Goal: Task Accomplishment & Management: Manage account settings

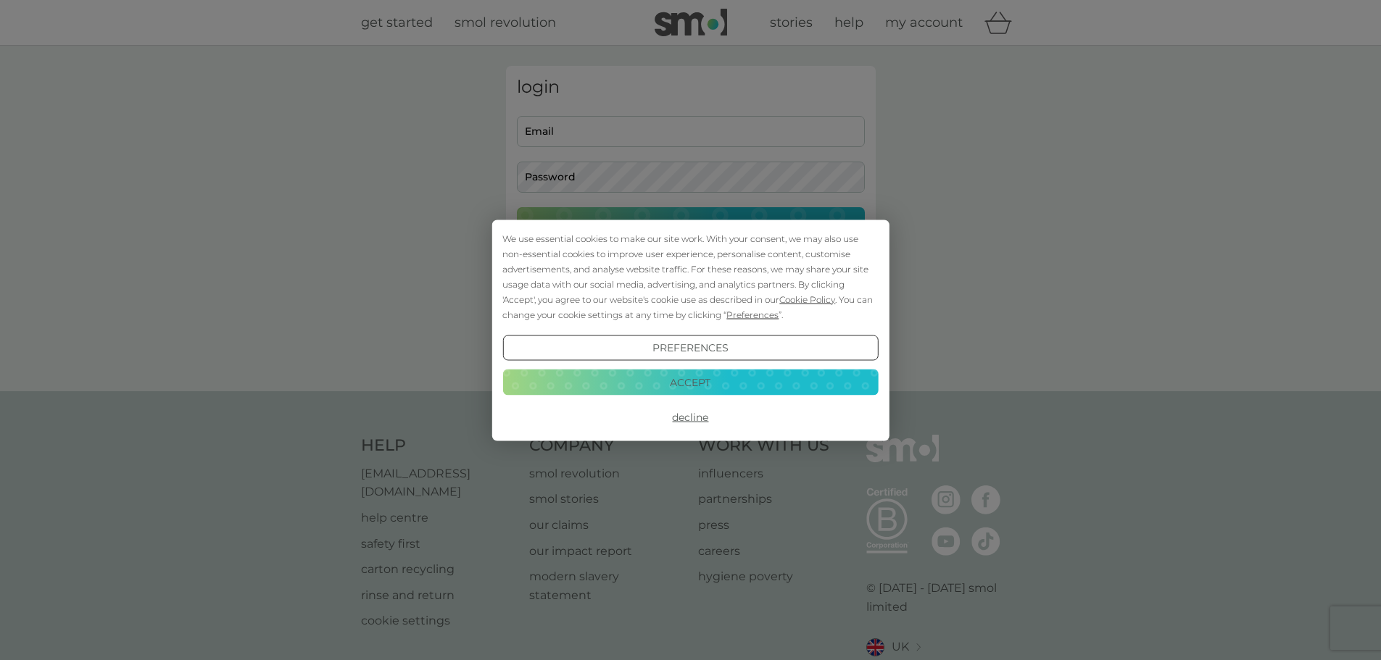
click at [699, 412] on button "Decline" at bounding box center [690, 418] width 376 height 26
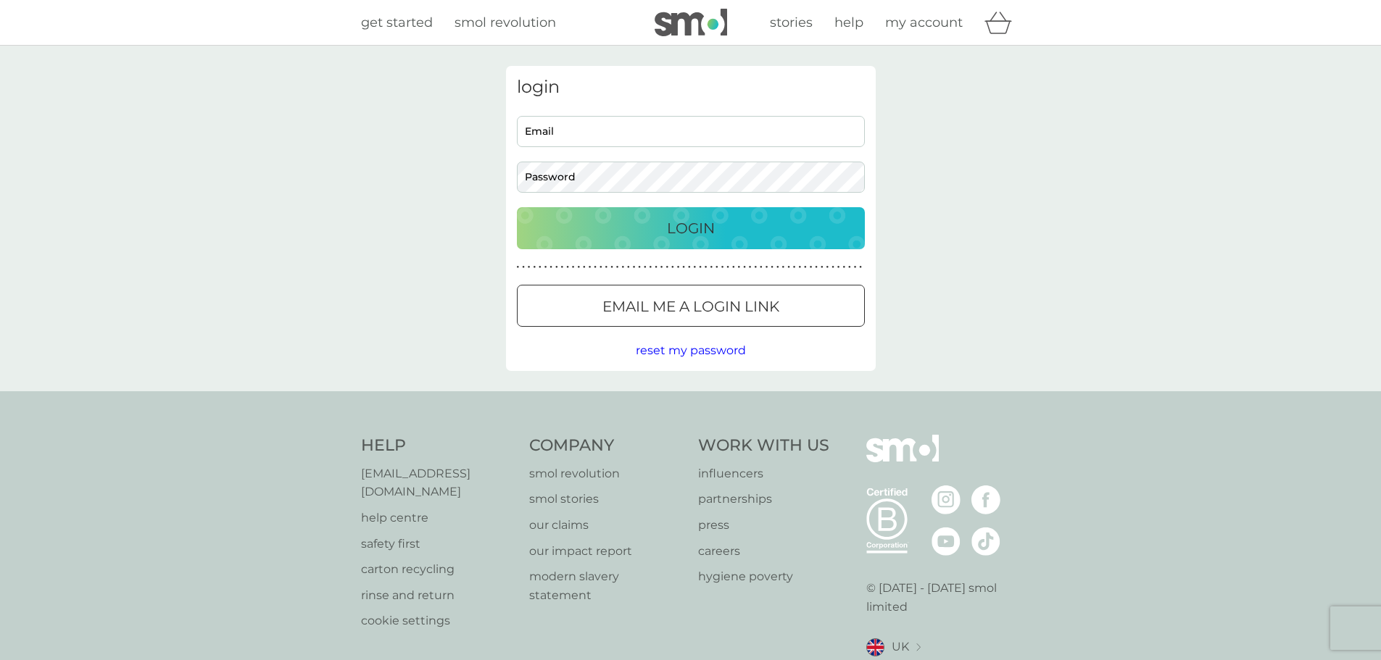
click at [697, 294] on button "Email me a login link" at bounding box center [691, 306] width 348 height 42
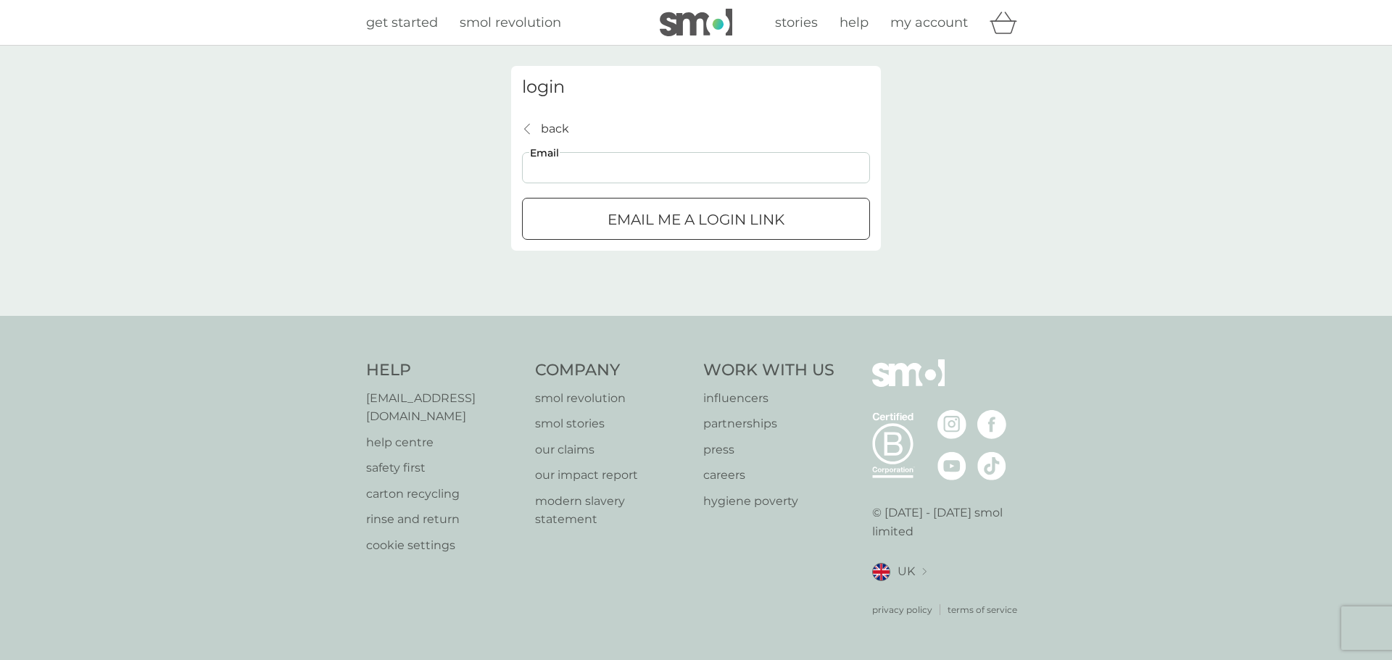
click at [660, 167] on input "Email" at bounding box center [696, 167] width 348 height 31
type input "[EMAIL_ADDRESS][DOMAIN_NAME]"
click at [709, 218] on div "submit" at bounding box center [713, 219] width 8 height 8
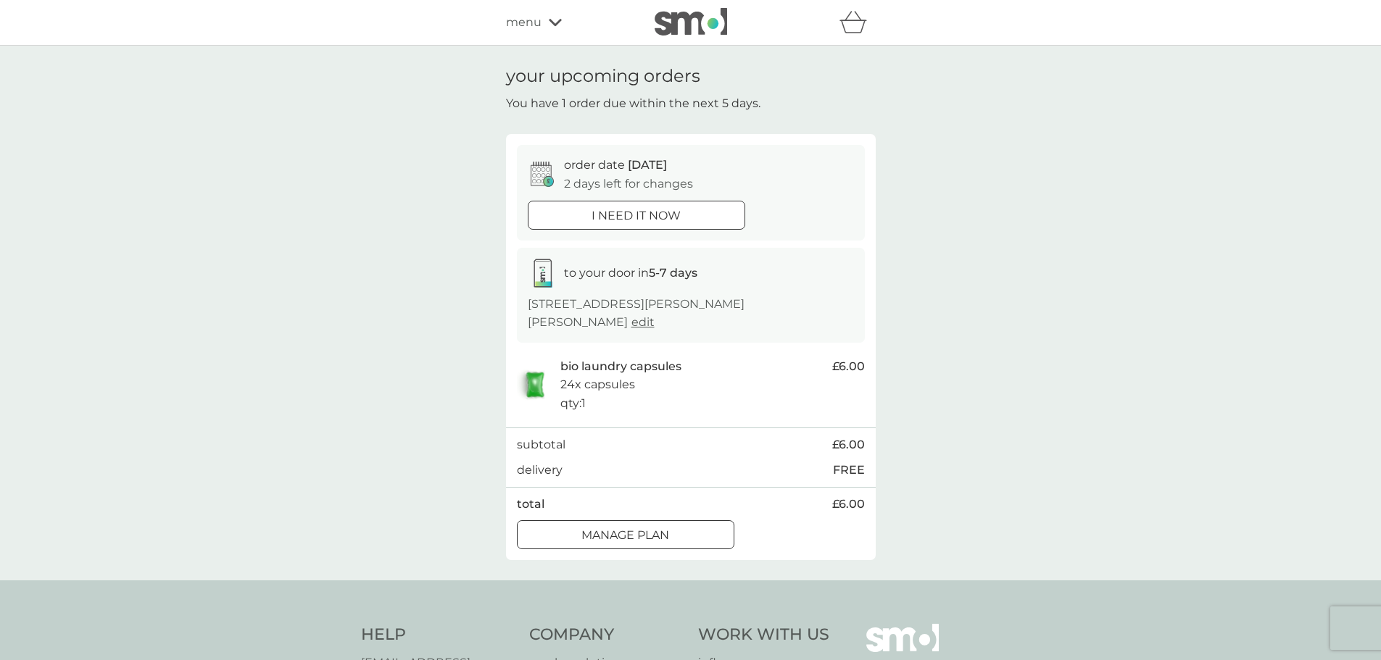
click at [622, 528] on div at bounding box center [626, 535] width 52 height 15
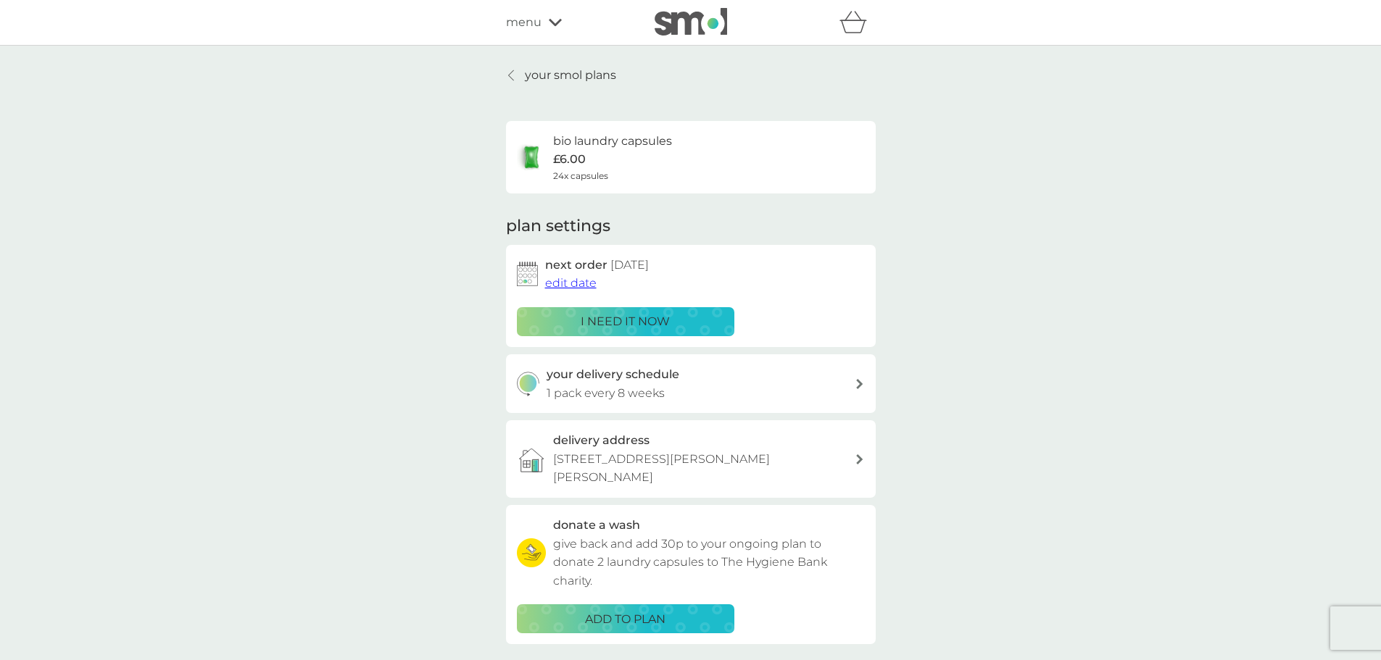
click at [772, 381] on div "your delivery schedule 1 pack every 8 weeks" at bounding box center [701, 383] width 308 height 37
select select "56"
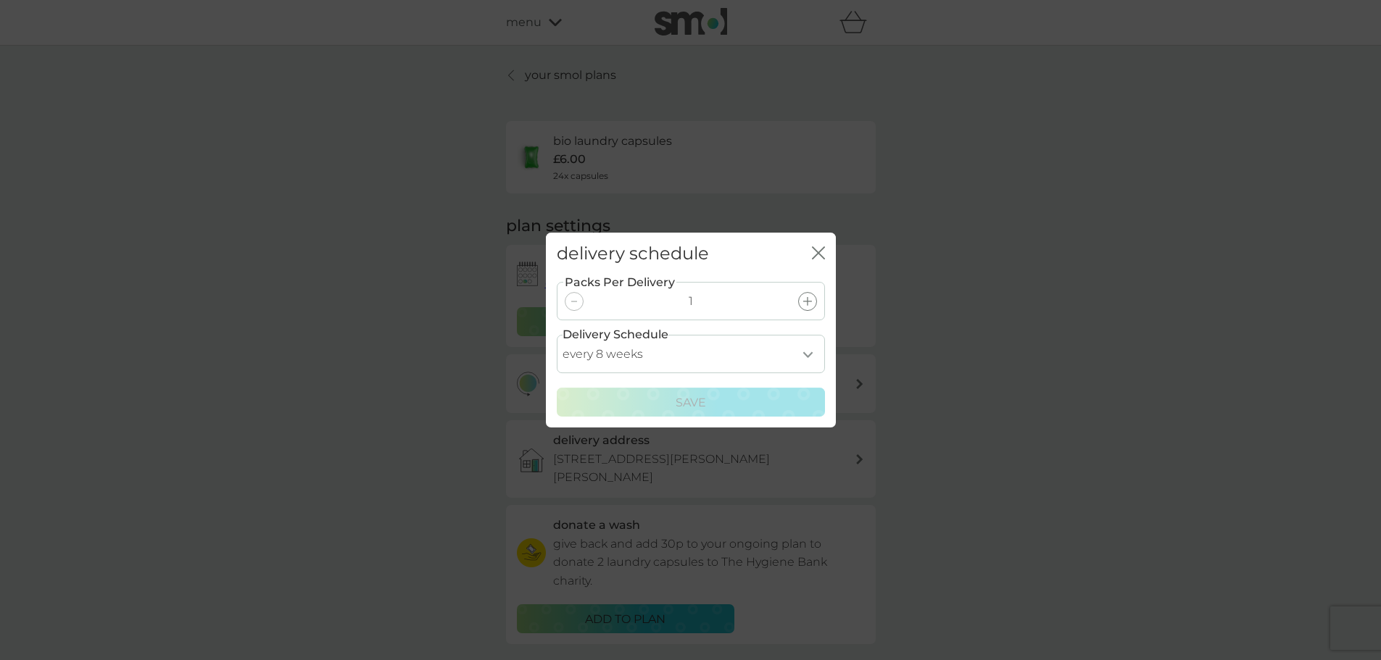
click at [816, 245] on div "close" at bounding box center [818, 254] width 13 height 21
click at [817, 254] on icon "close" at bounding box center [816, 253] width 6 height 12
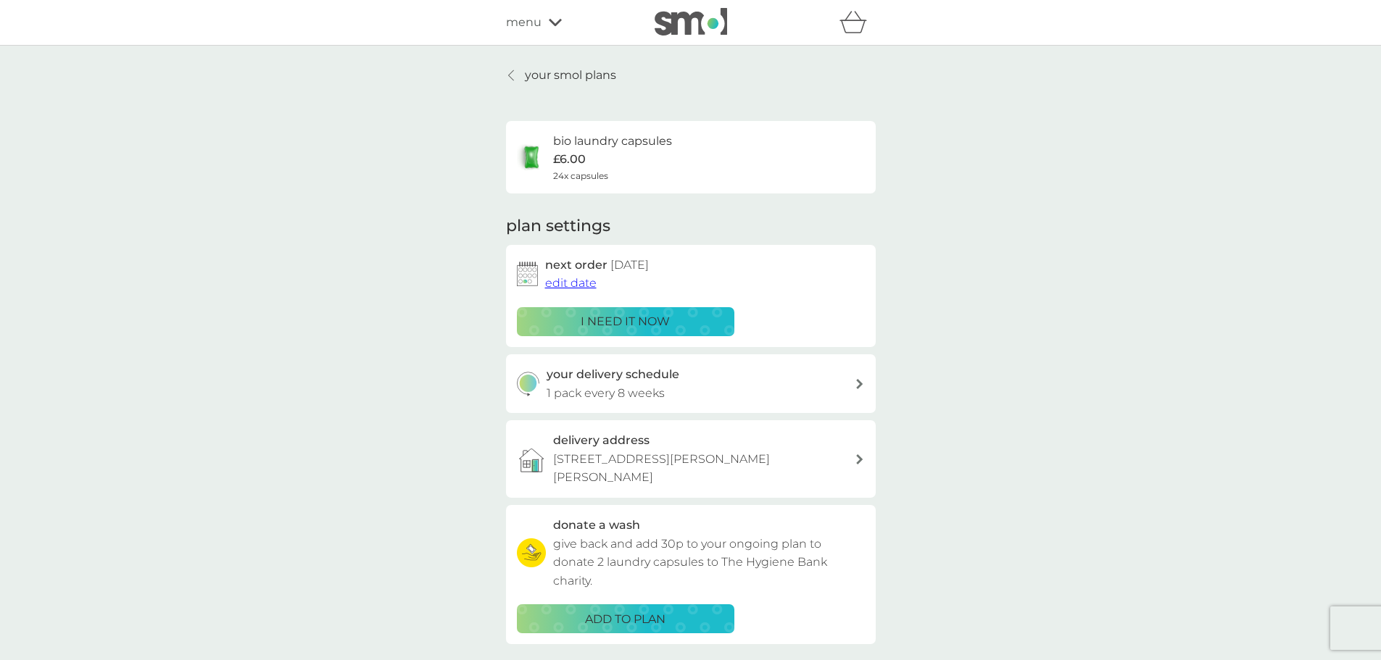
click at [574, 284] on span "edit date" at bounding box center [570, 283] width 51 height 14
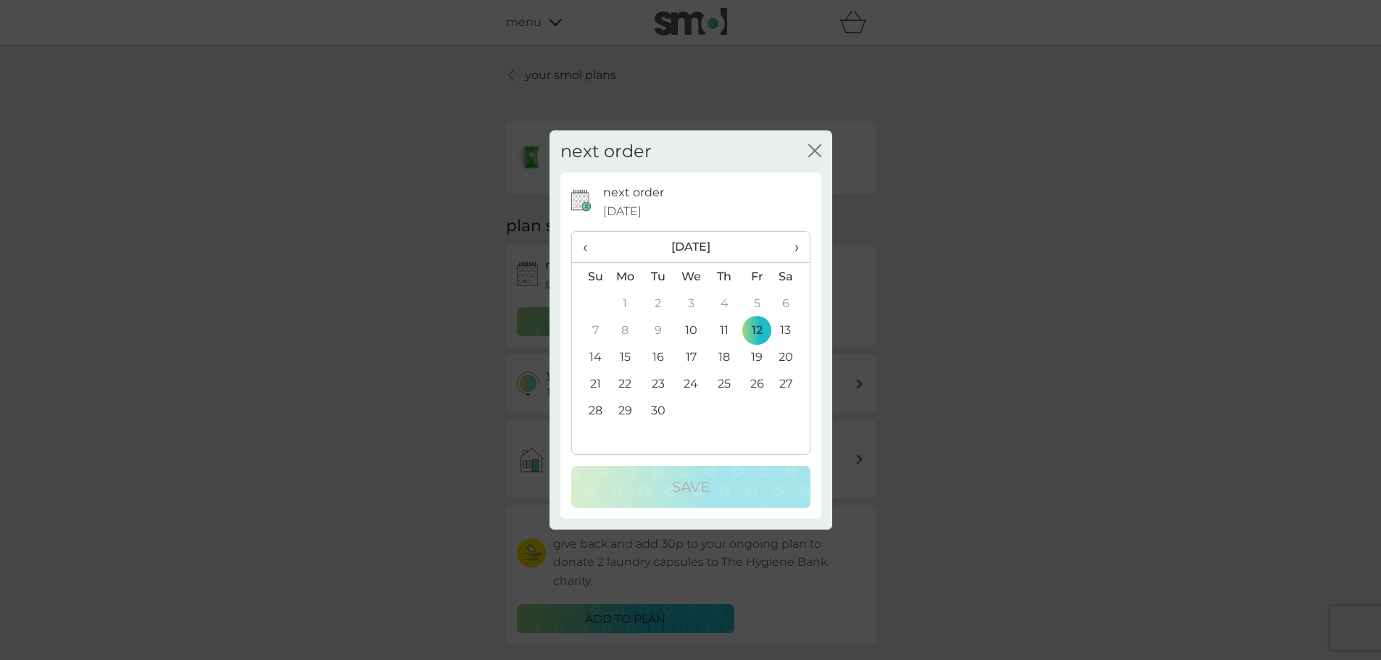
click at [753, 378] on td "26" at bounding box center [757, 383] width 33 height 27
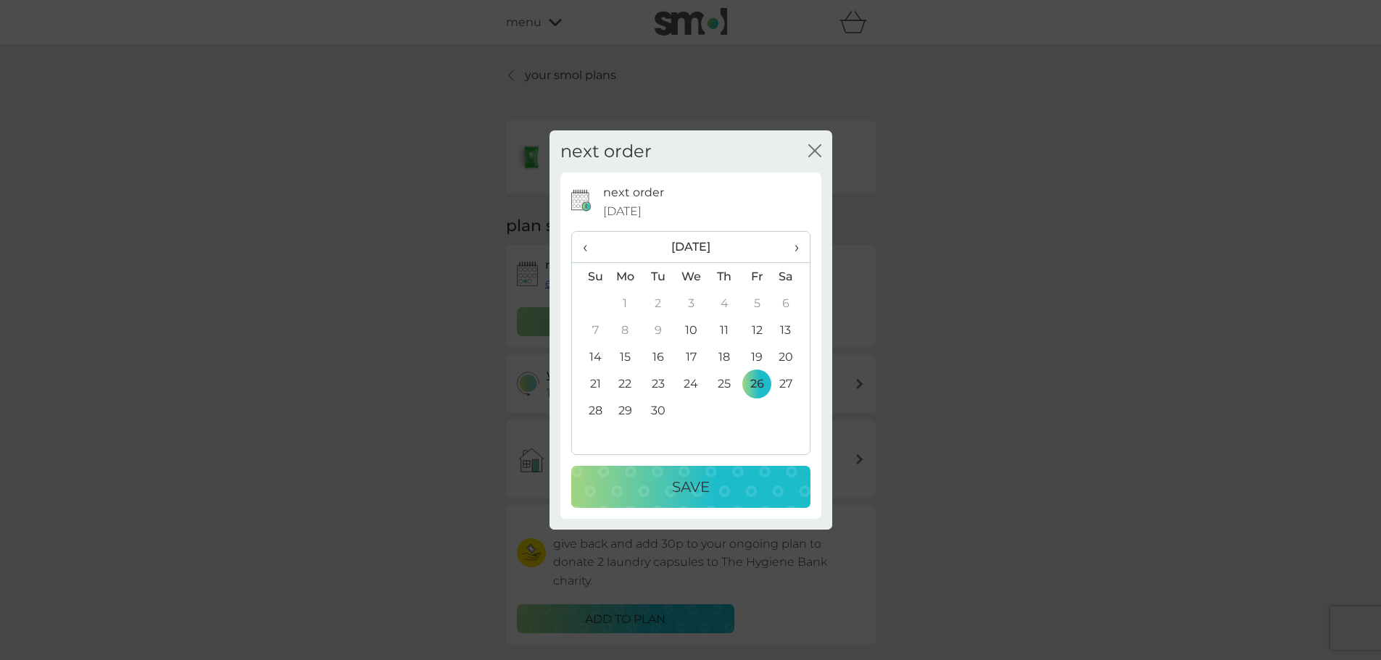
click at [742, 478] on div "Save" at bounding box center [691, 487] width 210 height 23
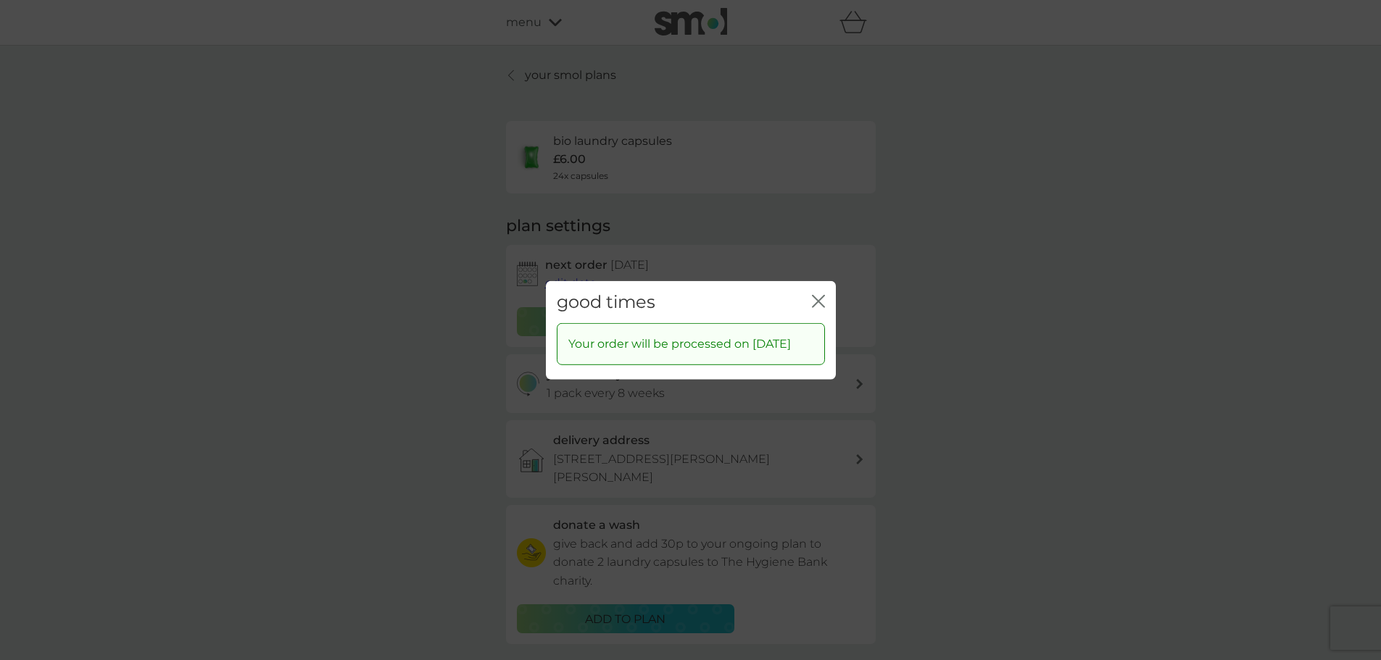
click at [822, 294] on icon "close" at bounding box center [818, 300] width 13 height 13
